Goal: Information Seeking & Learning: Find specific fact

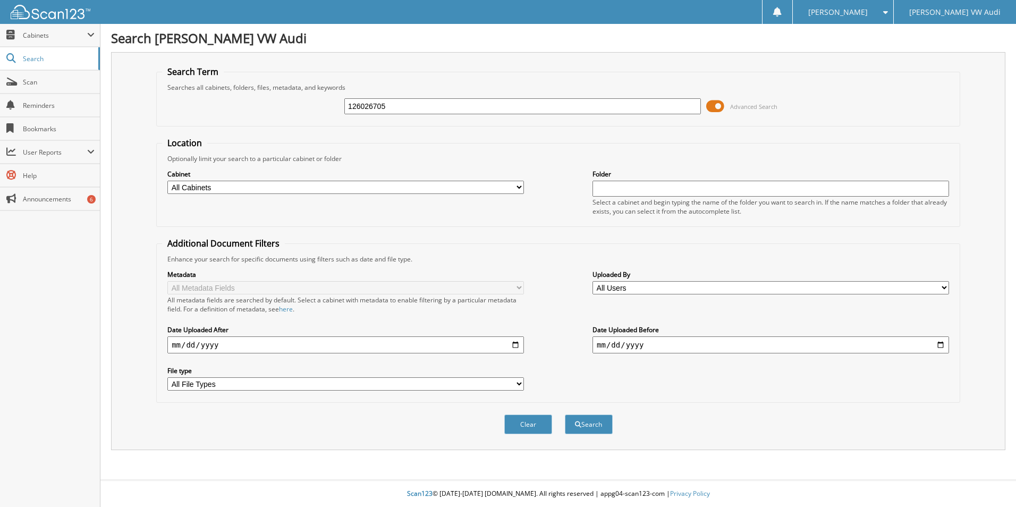
type input "126026705"
click at [565, 414] on button "Search" at bounding box center [589, 424] width 48 height 20
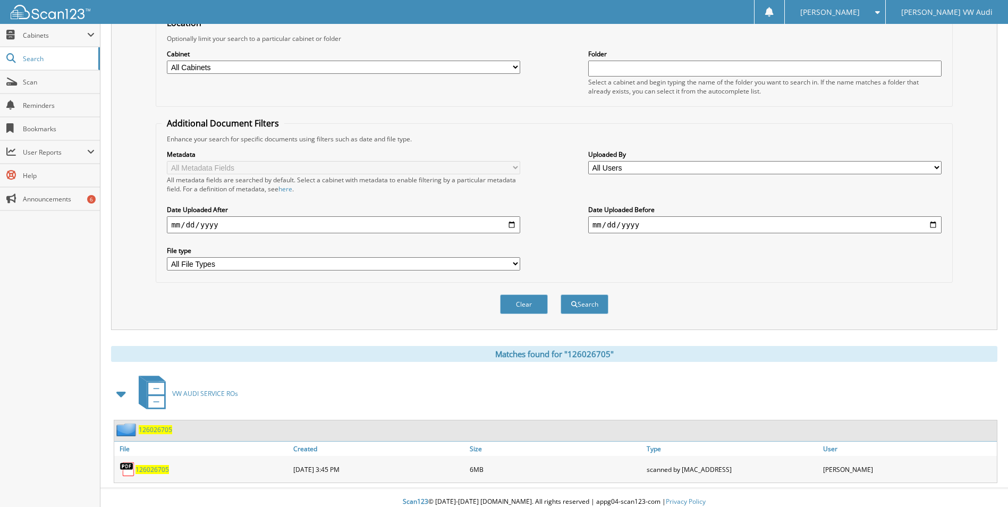
scroll to position [129, 0]
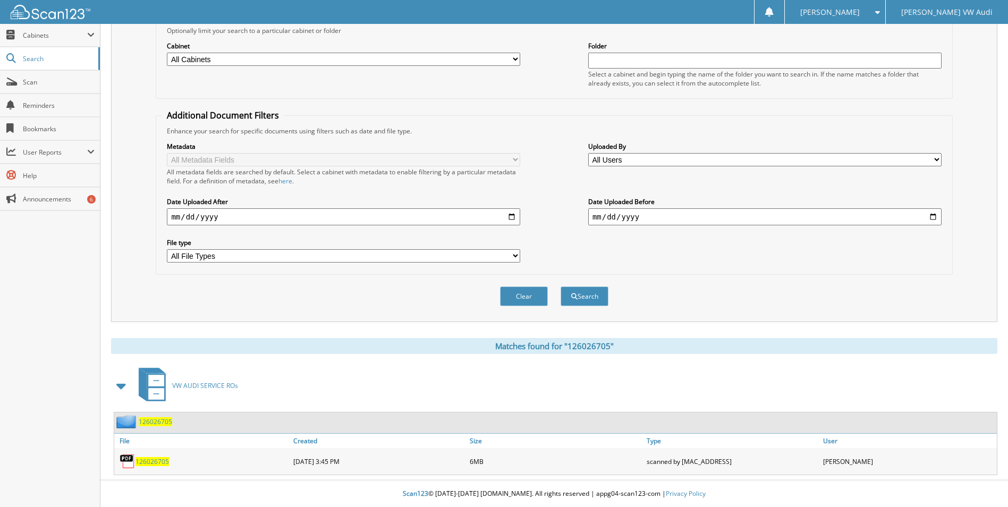
click at [149, 460] on span "126026705" at bounding box center [151, 461] width 33 height 9
